Goal: Task Accomplishment & Management: Use online tool/utility

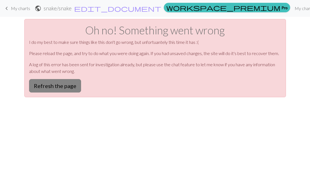
click at [52, 86] on button "Refresh the page" at bounding box center [55, 85] width 52 height 13
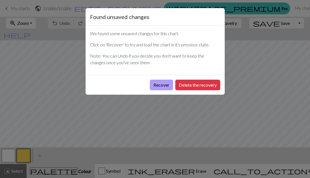
click at [160, 82] on button "Recover" at bounding box center [161, 85] width 23 height 11
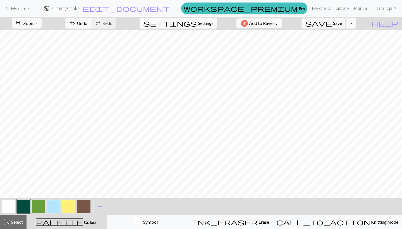
scroll to position [192, 0]
click at [25, 178] on button "button" at bounding box center [23, 206] width 13 height 13
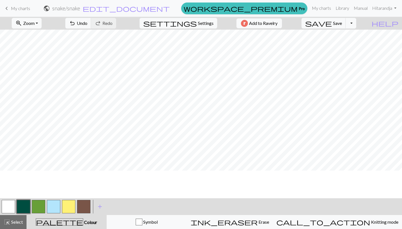
scroll to position [51, 0]
click at [50, 178] on button "button" at bounding box center [53, 206] width 13 height 13
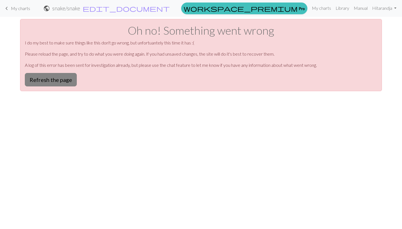
click at [59, 76] on button "Refresh the page" at bounding box center [51, 79] width 52 height 13
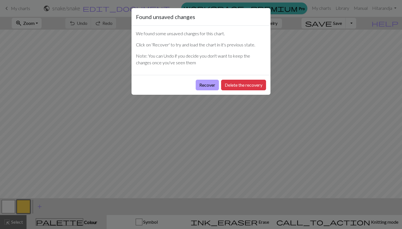
click at [205, 83] on button "Recover" at bounding box center [207, 85] width 23 height 11
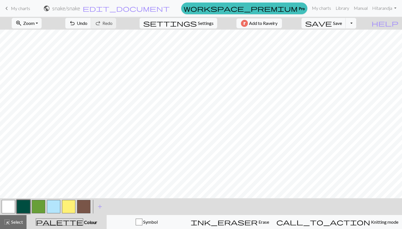
click at [55, 202] on button "button" at bounding box center [53, 206] width 13 height 13
click at [24, 204] on button "button" at bounding box center [23, 206] width 13 height 13
click at [39, 204] on button "button" at bounding box center [38, 206] width 13 height 13
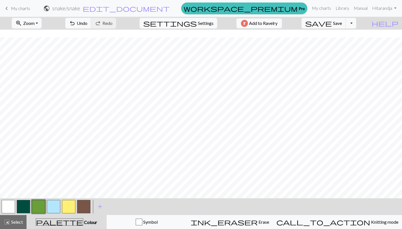
scroll to position [0, 0]
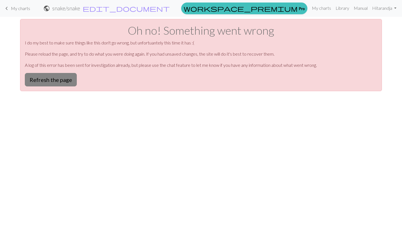
click at [57, 75] on button "Refresh the page" at bounding box center [51, 79] width 52 height 13
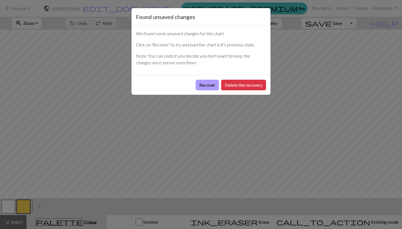
click at [204, 89] on button "Recover" at bounding box center [207, 85] width 23 height 11
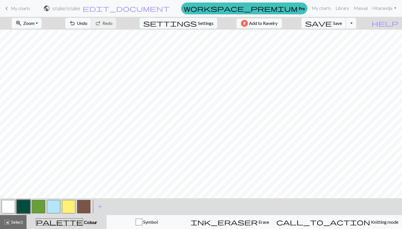
click at [342, 23] on span "Save" at bounding box center [337, 22] width 9 height 5
click at [317, 6] on link "My charts" at bounding box center [322, 8] width 24 height 11
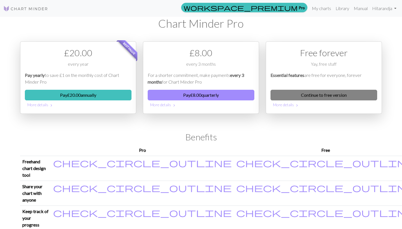
click at [332, 93] on link "Continue to free version" at bounding box center [324, 95] width 107 height 11
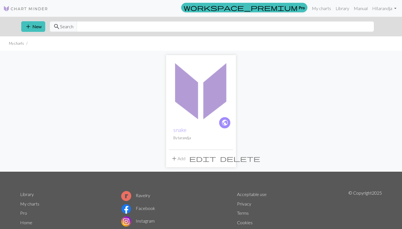
click at [202, 102] on img at bounding box center [201, 90] width 64 height 64
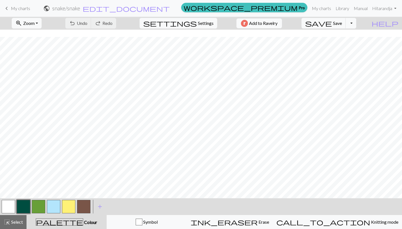
scroll to position [37, 0]
click at [42, 22] on button "zoom_in Zoom Zoom" at bounding box center [27, 23] width 30 height 11
click at [36, 35] on button "Fit all" at bounding box center [34, 35] width 44 height 9
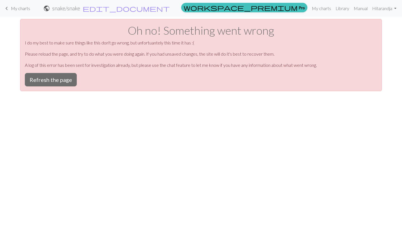
scroll to position [0, 0]
click at [54, 83] on button "Refresh the page" at bounding box center [51, 79] width 52 height 13
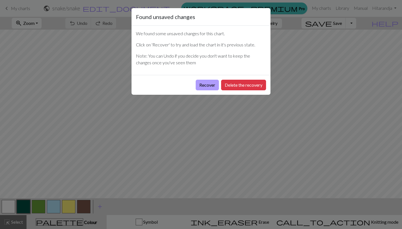
click at [202, 89] on button "Recover" at bounding box center [207, 85] width 23 height 11
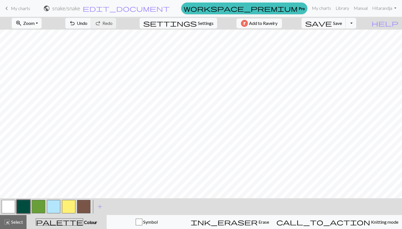
click at [35, 24] on span "Zoom" at bounding box center [28, 22] width 11 height 5
click at [36, 35] on button "Fit all" at bounding box center [34, 35] width 44 height 9
click at [96, 220] on div "palette Colour Colour" at bounding box center [66, 221] width 73 height 7
click at [19, 223] on span "Select" at bounding box center [16, 221] width 13 height 5
